Goal: Information Seeking & Learning: Learn about a topic

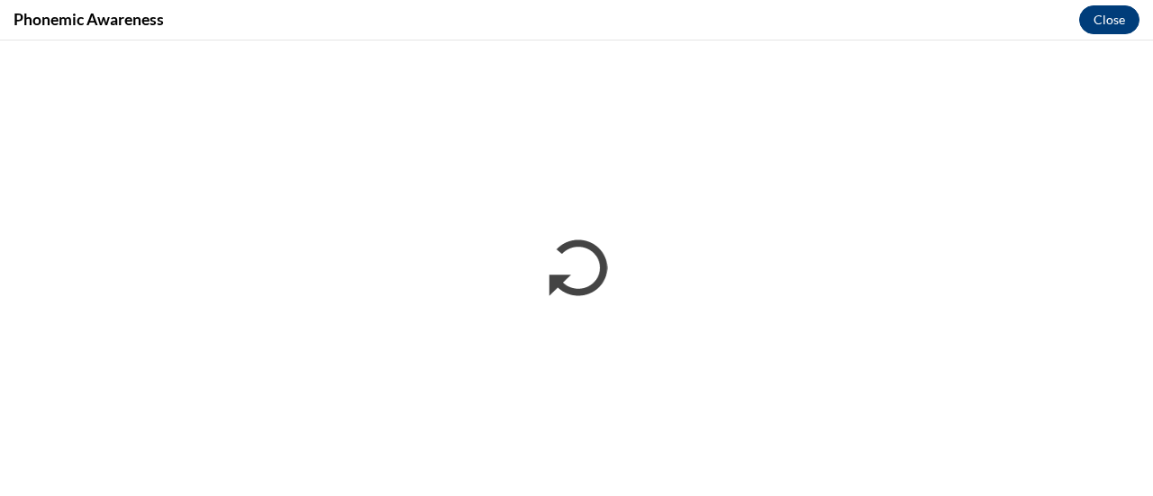
click at [1107, 21] on div "Phonemic Awareness Close" at bounding box center [576, 20] width 1153 height 41
click at [1107, 21] on button "Close" at bounding box center [1109, 19] width 60 height 29
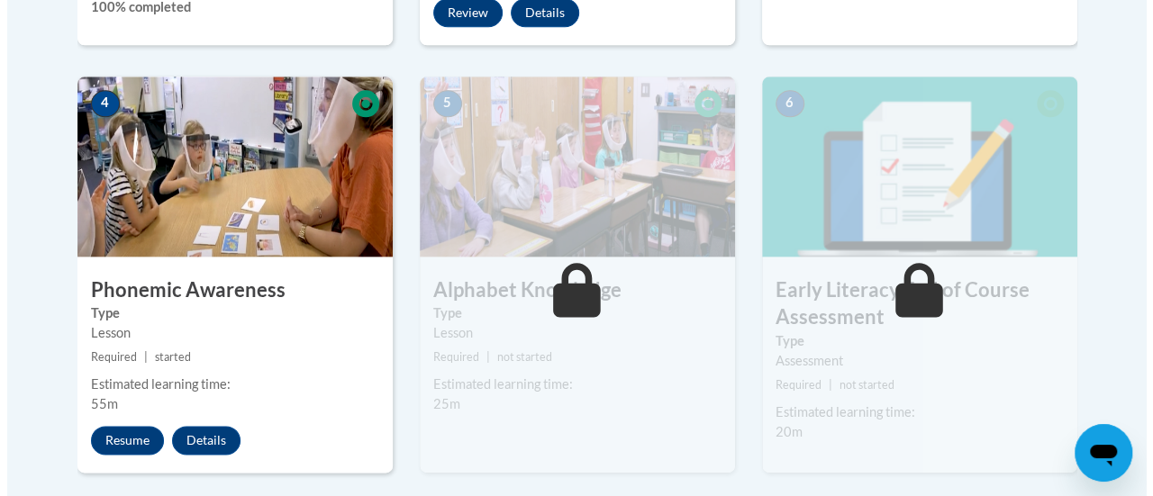
scroll to position [985, 0]
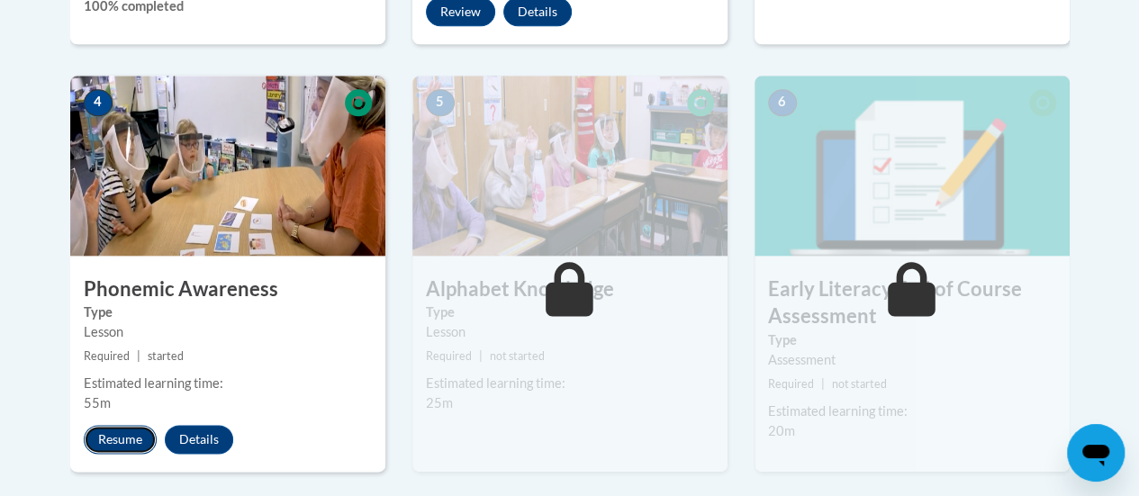
click at [97, 435] on button "Resume" at bounding box center [120, 439] width 73 height 29
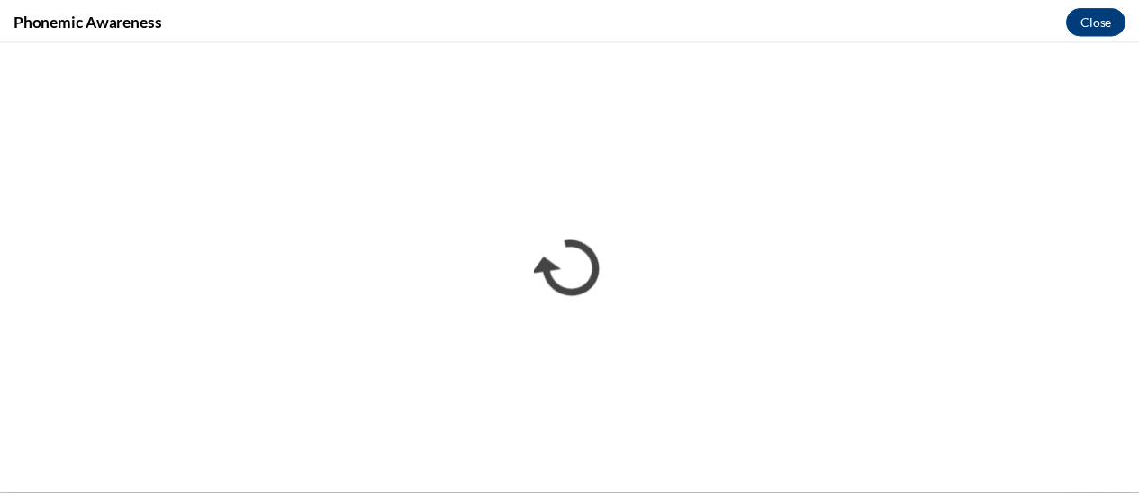
scroll to position [0, 0]
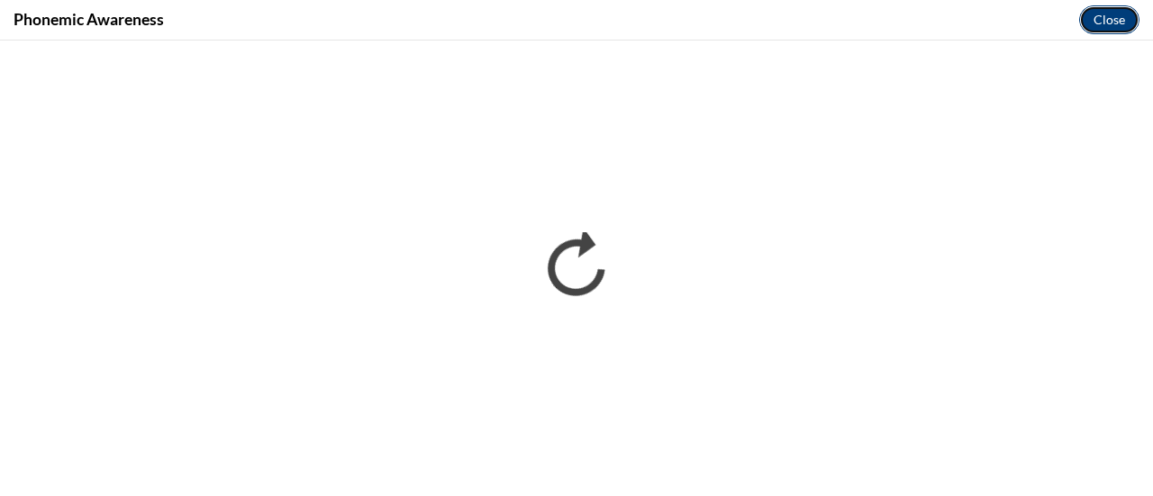
click at [1114, 14] on button "Close" at bounding box center [1109, 19] width 60 height 29
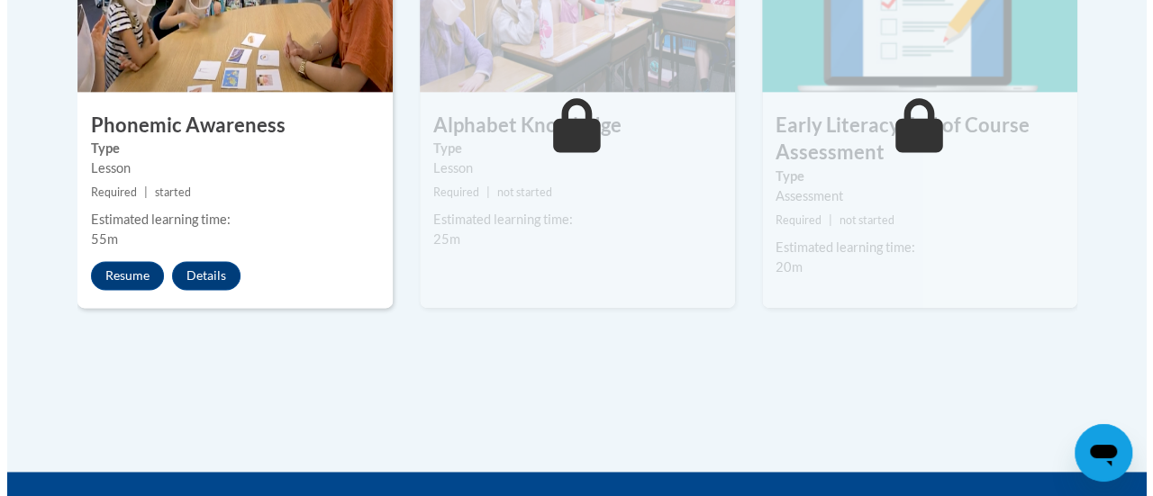
scroll to position [1193, 0]
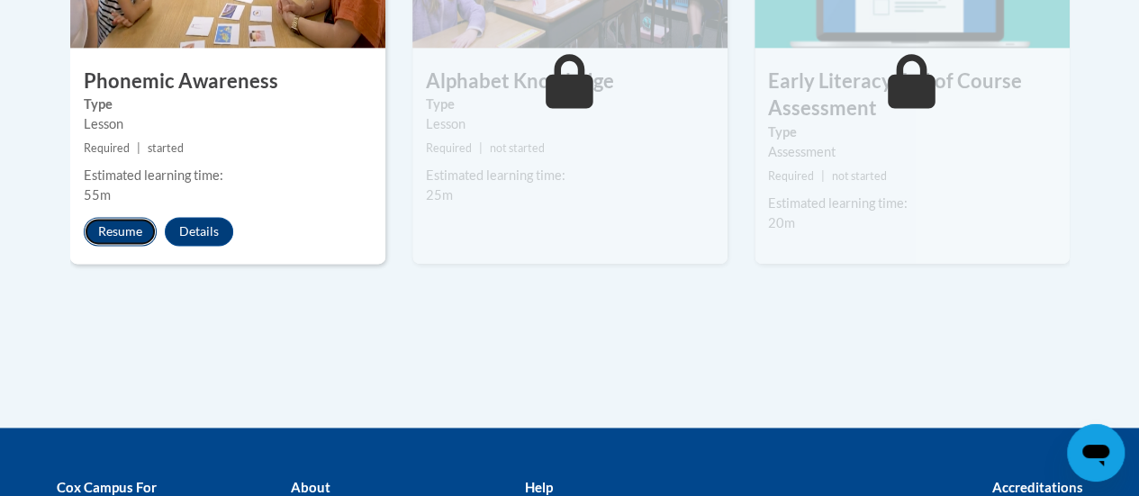
click at [106, 231] on button "Resume" at bounding box center [120, 231] width 73 height 29
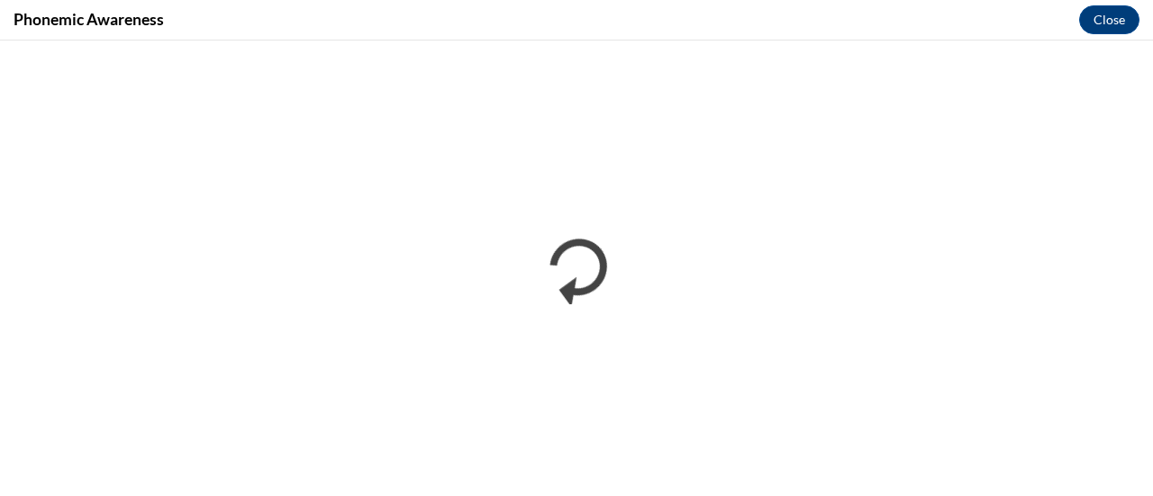
scroll to position [0, 0]
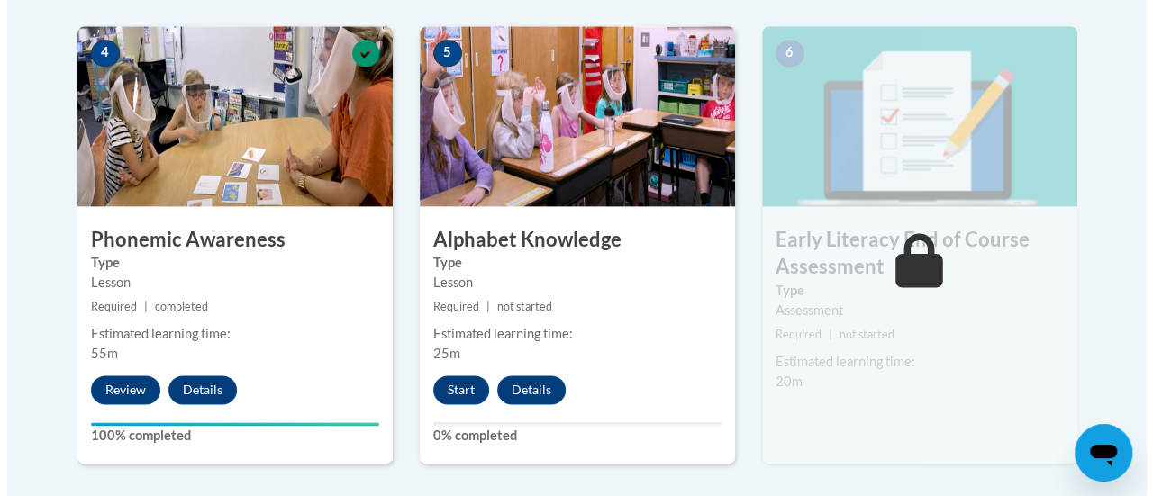
scroll to position [1078, 0]
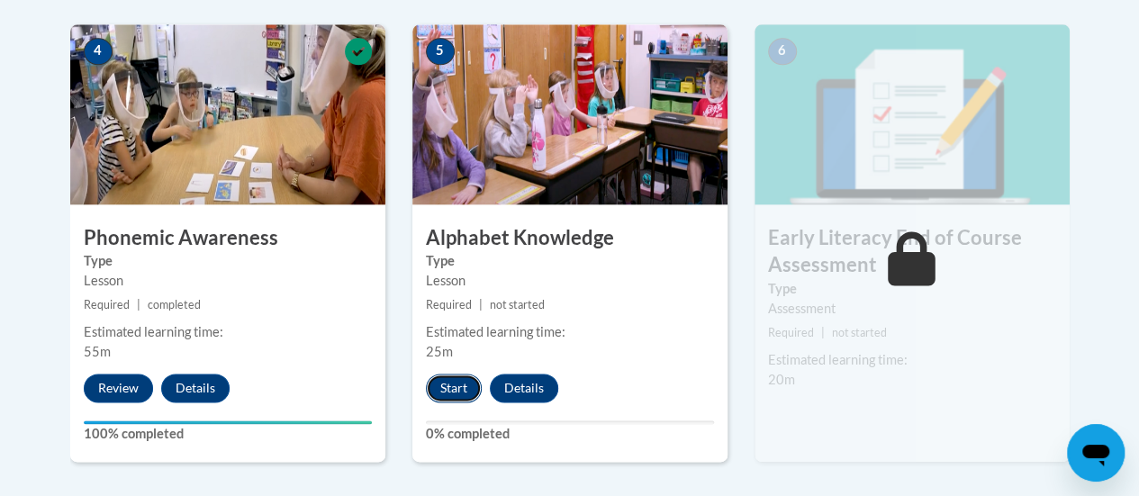
click at [449, 387] on button "Start" at bounding box center [454, 388] width 56 height 29
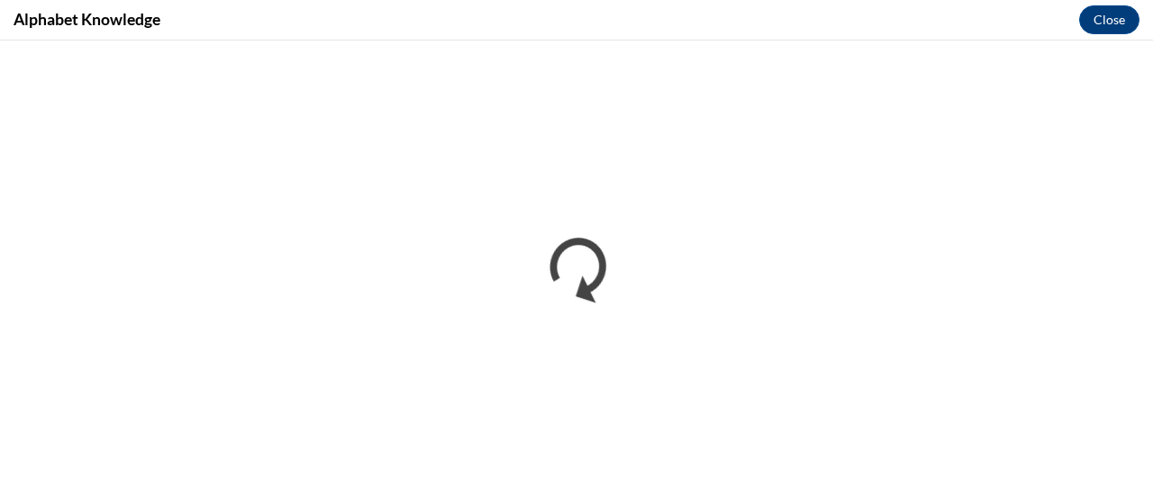
scroll to position [0, 0]
click at [1111, 14] on button "Close" at bounding box center [1109, 19] width 60 height 29
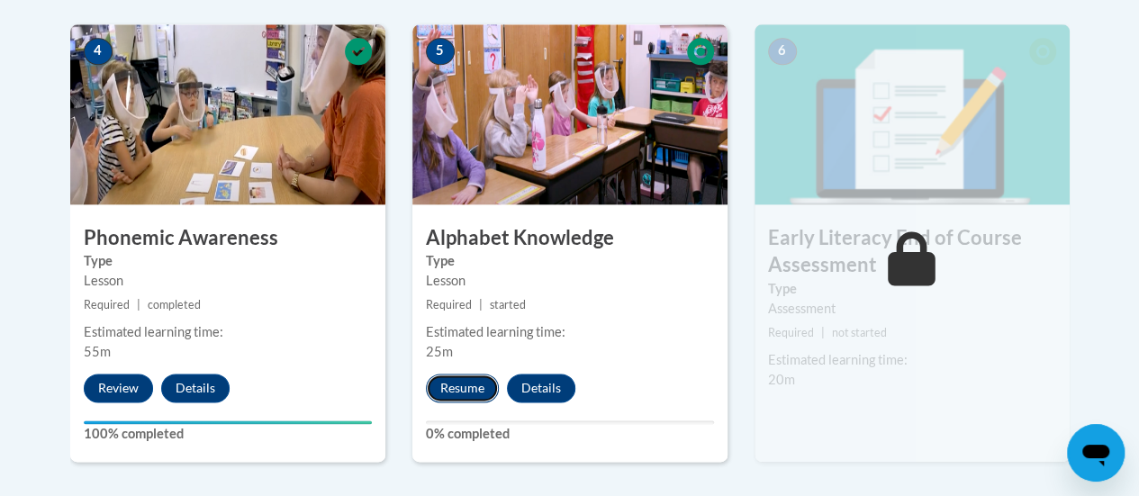
click at [471, 389] on button "Resume" at bounding box center [462, 388] width 73 height 29
